Goal: Find specific page/section: Locate a particular part of the current website

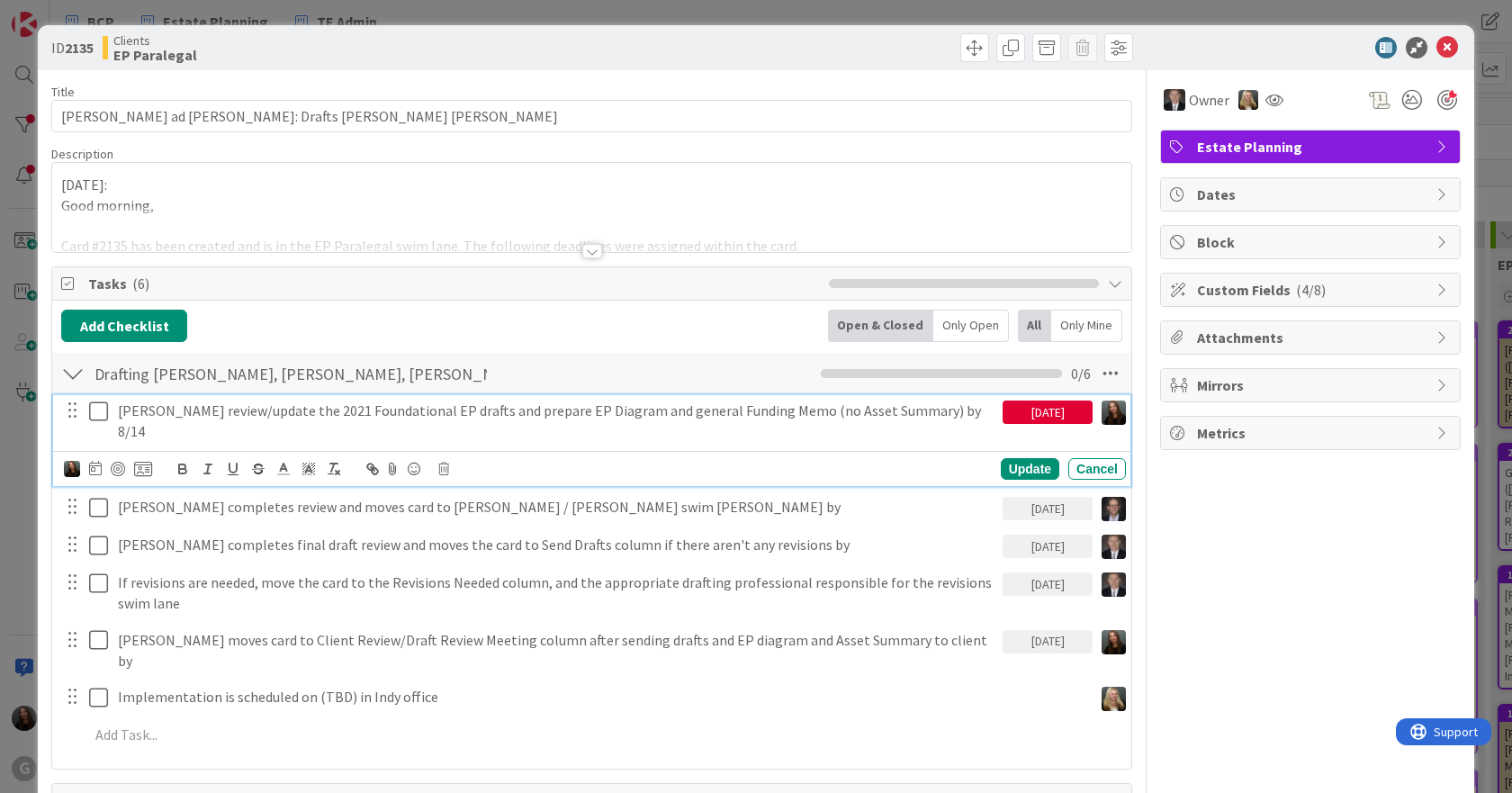
click at [97, 407] on icon at bounding box center [102, 411] width 27 height 21
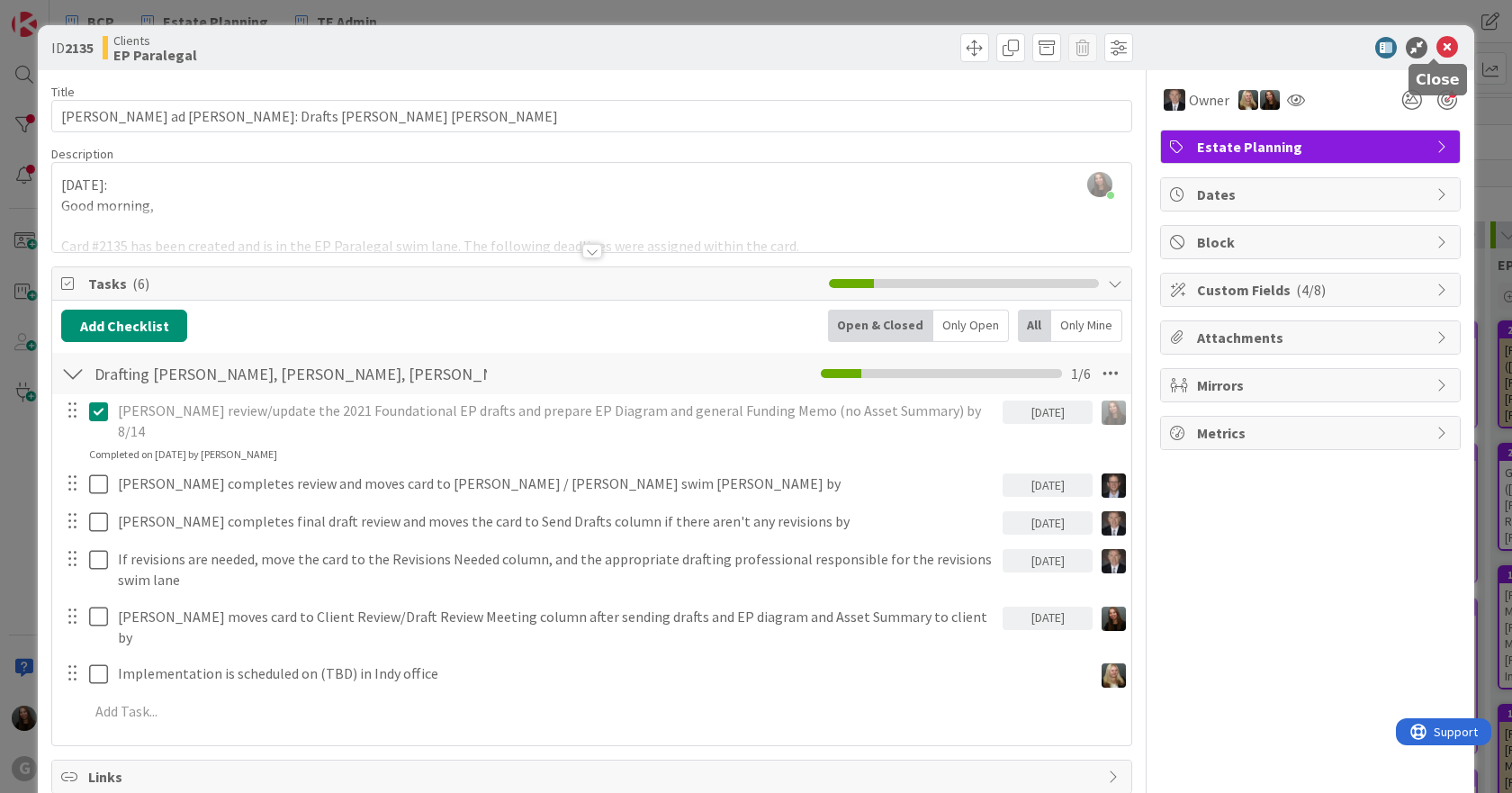
click at [1436, 48] on icon at bounding box center [1446, 47] width 21 height 21
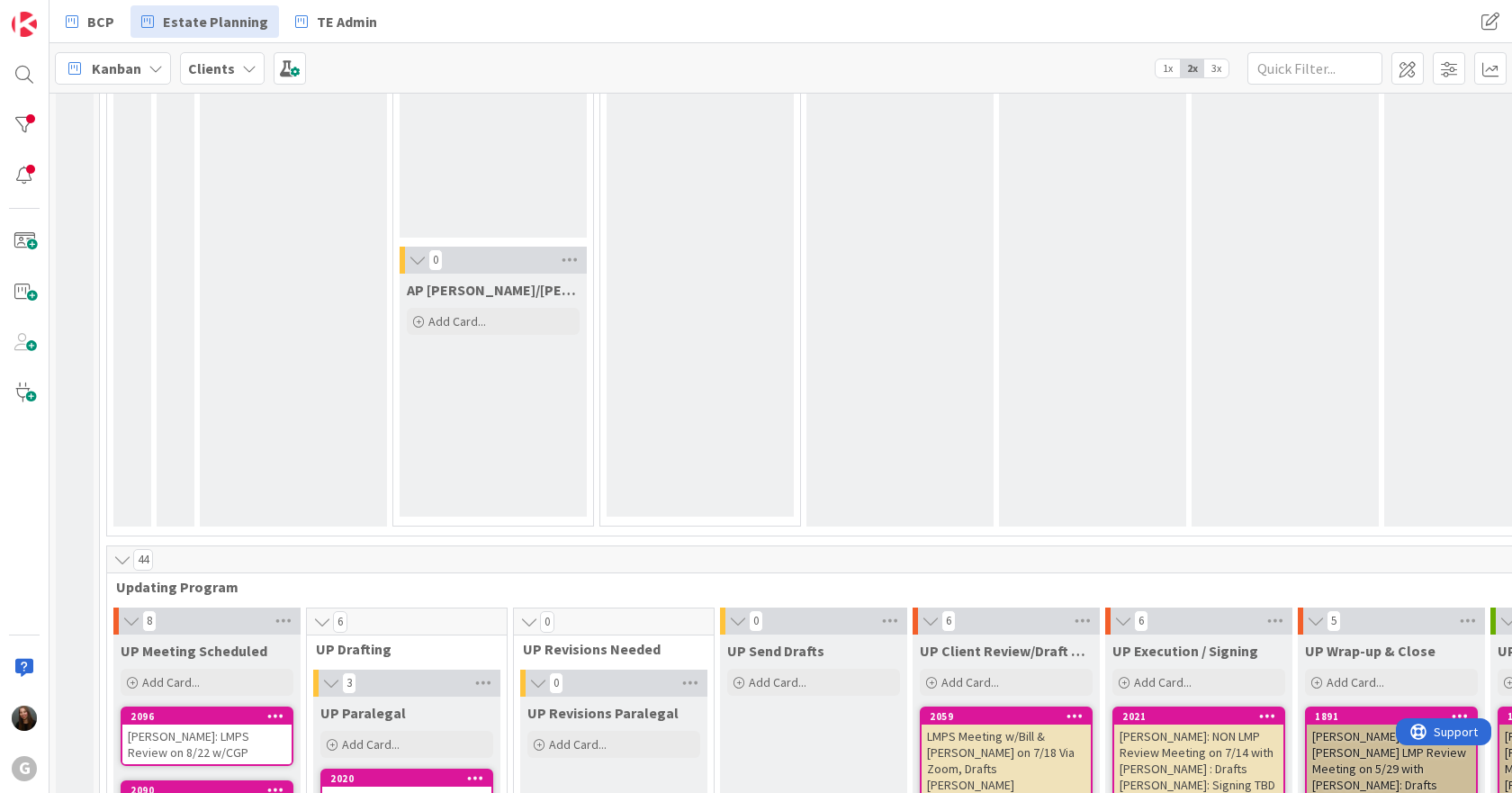
scroll to position [3511, 0]
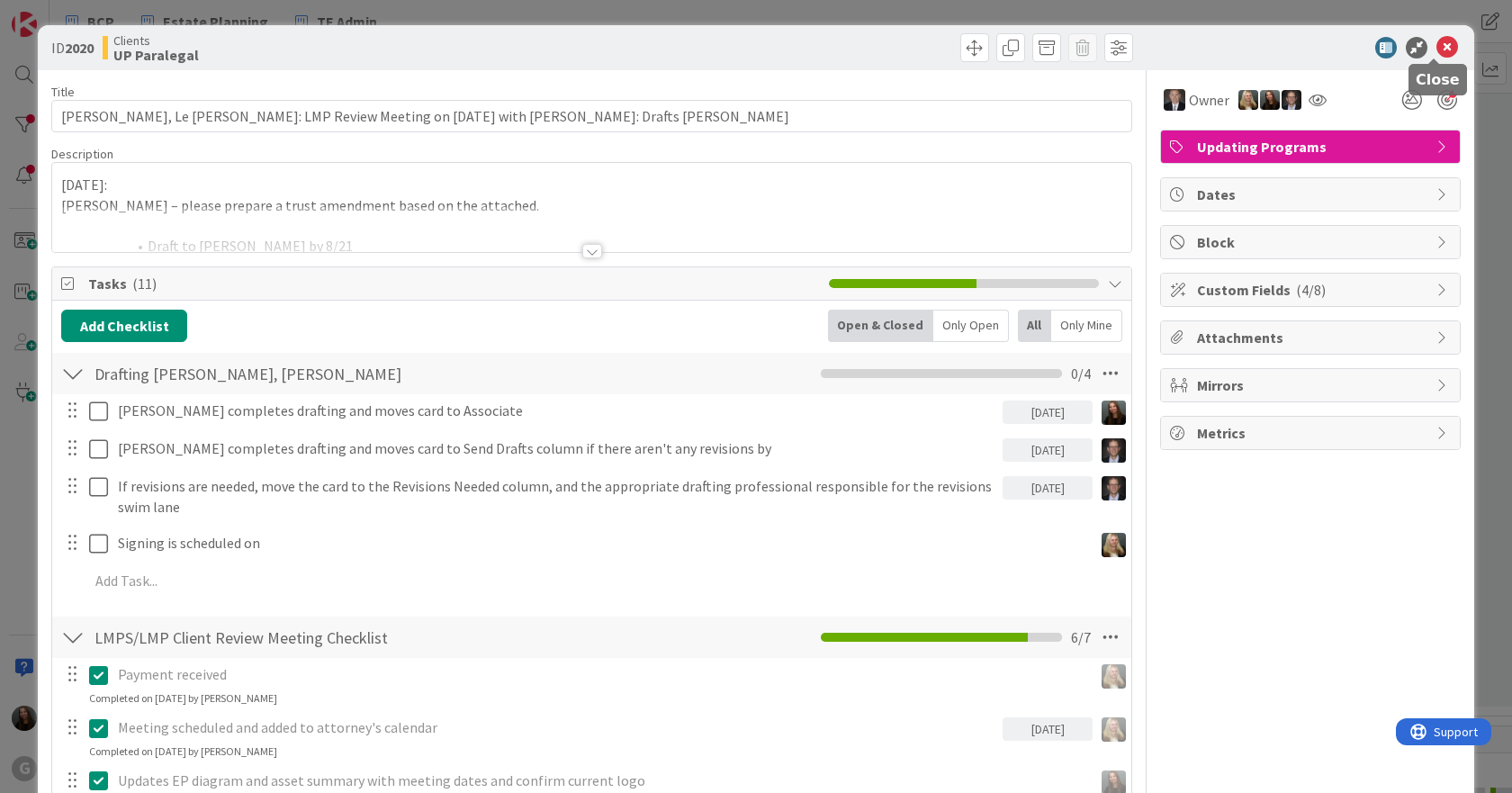
click at [1436, 44] on icon at bounding box center [1446, 47] width 21 height 21
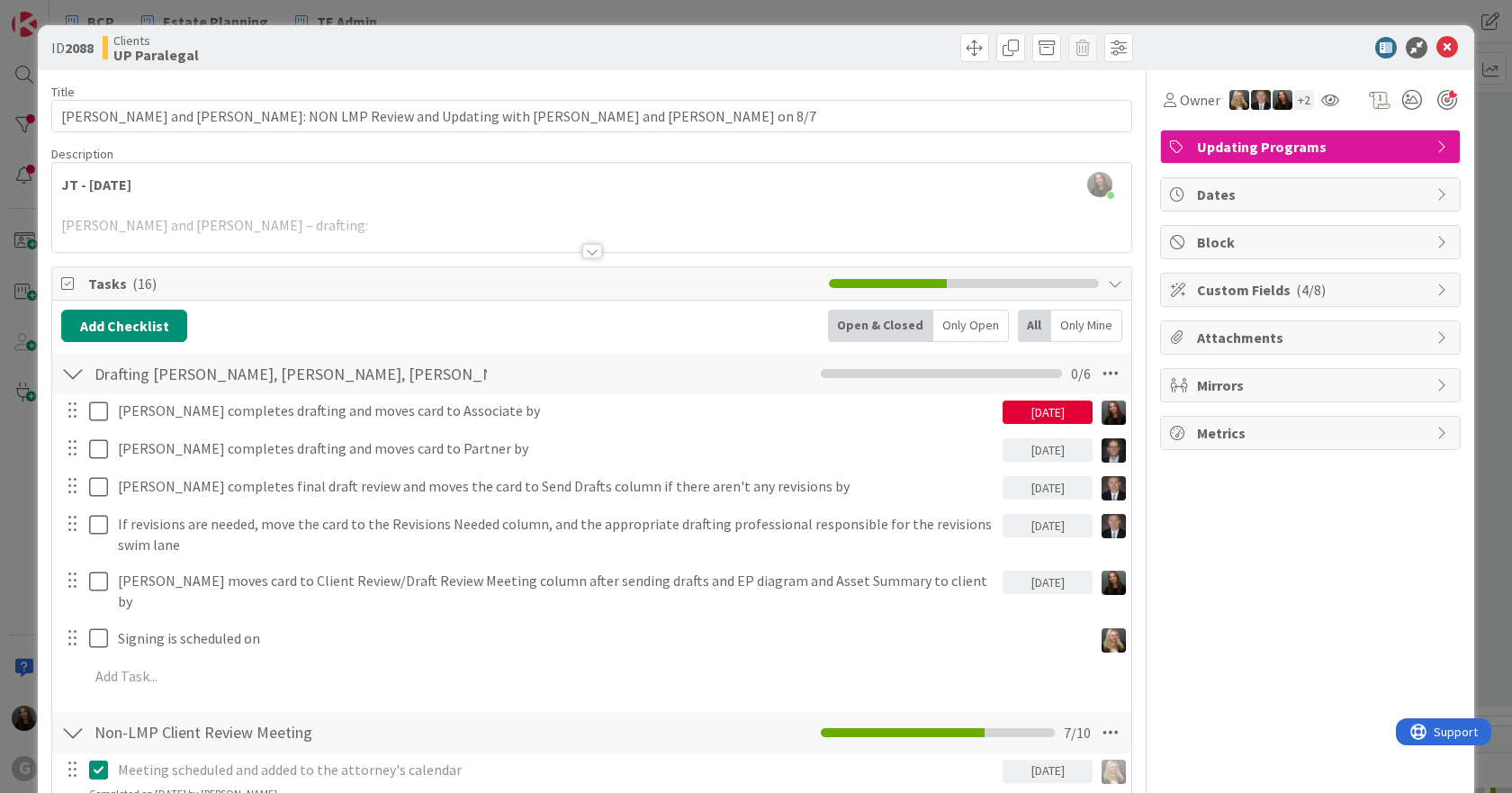
click at [585, 252] on div at bounding box center [592, 251] width 20 height 14
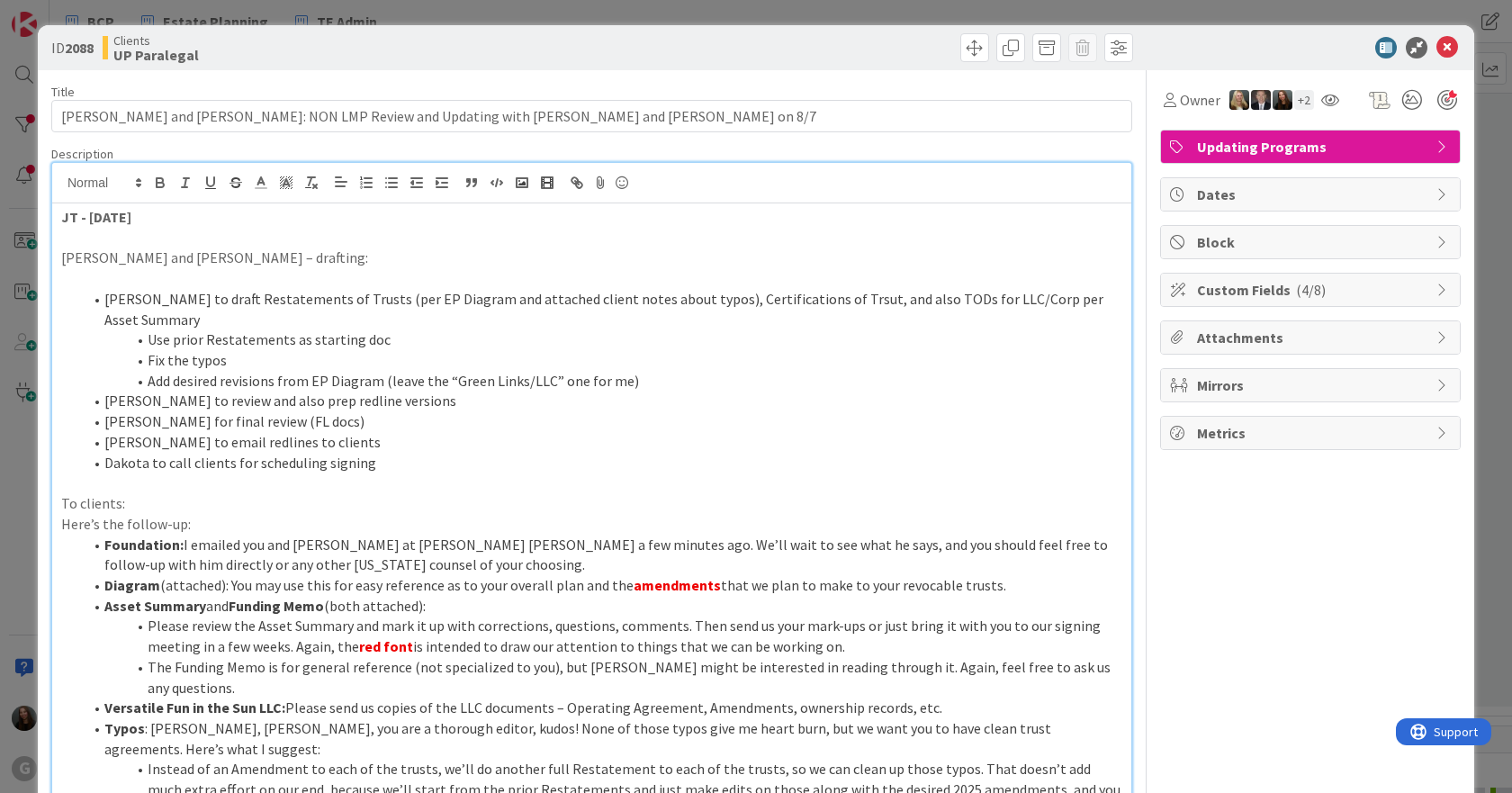
click at [1440, 34] on div "ID 2088 Clients UP Paralegal" at bounding box center [755, 47] width 1436 height 45
click at [1436, 52] on icon at bounding box center [1446, 47] width 21 height 21
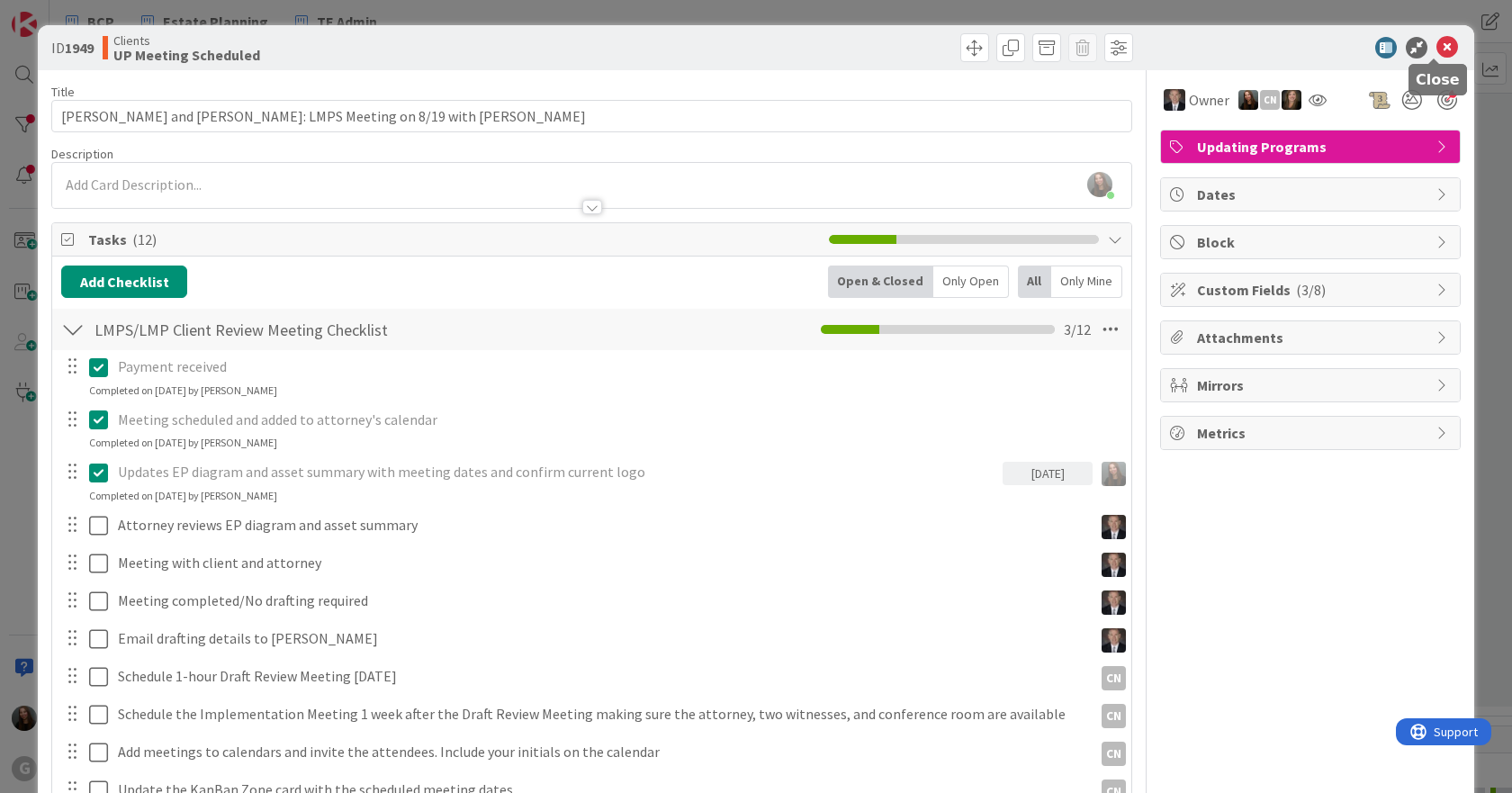
click at [1438, 45] on icon at bounding box center [1446, 47] width 21 height 21
